Goal: Obtain resource: Download file/media

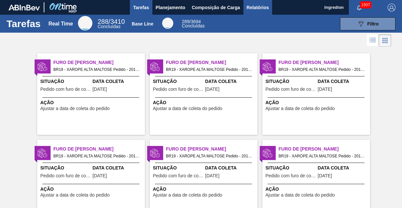
click at [257, 7] on span "Relatórios" at bounding box center [257, 8] width 22 height 8
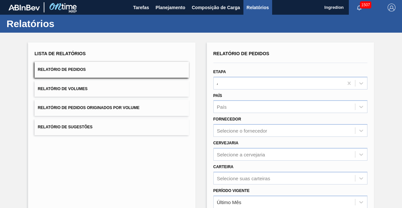
type input "Aguardando Faturamento"
type input "Xarope"
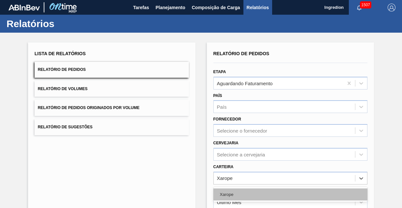
click at [289, 188] on div "Xarope" at bounding box center [290, 194] width 154 height 12
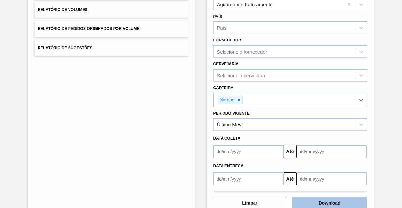
click at [328, 201] on button "Download" at bounding box center [329, 202] width 74 height 13
